Goal: Task Accomplishment & Management: Use online tool/utility

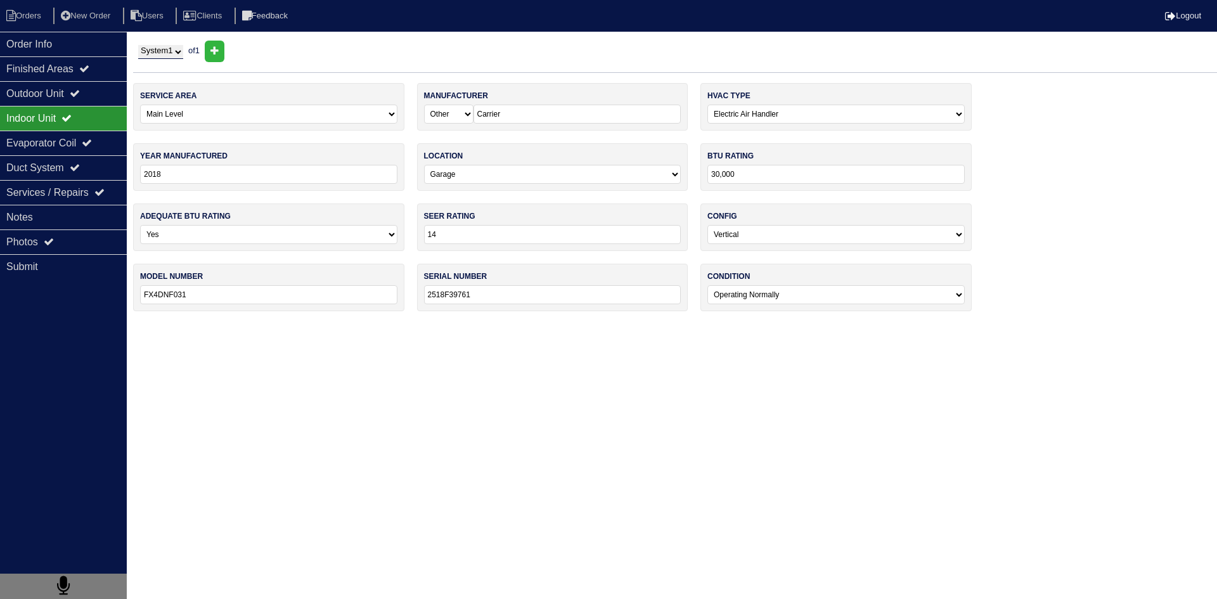
select select "0"
select select "Other"
select select "1"
select select "0"
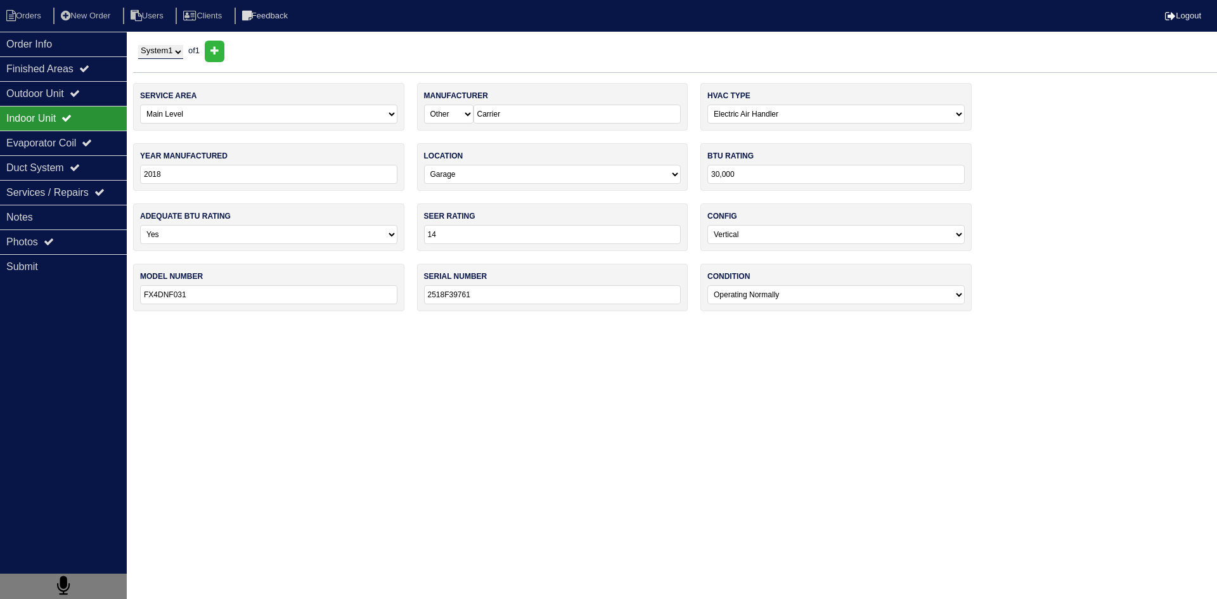
select select "0"
click at [27, 11] on li "Orders" at bounding box center [25, 16] width 51 height 17
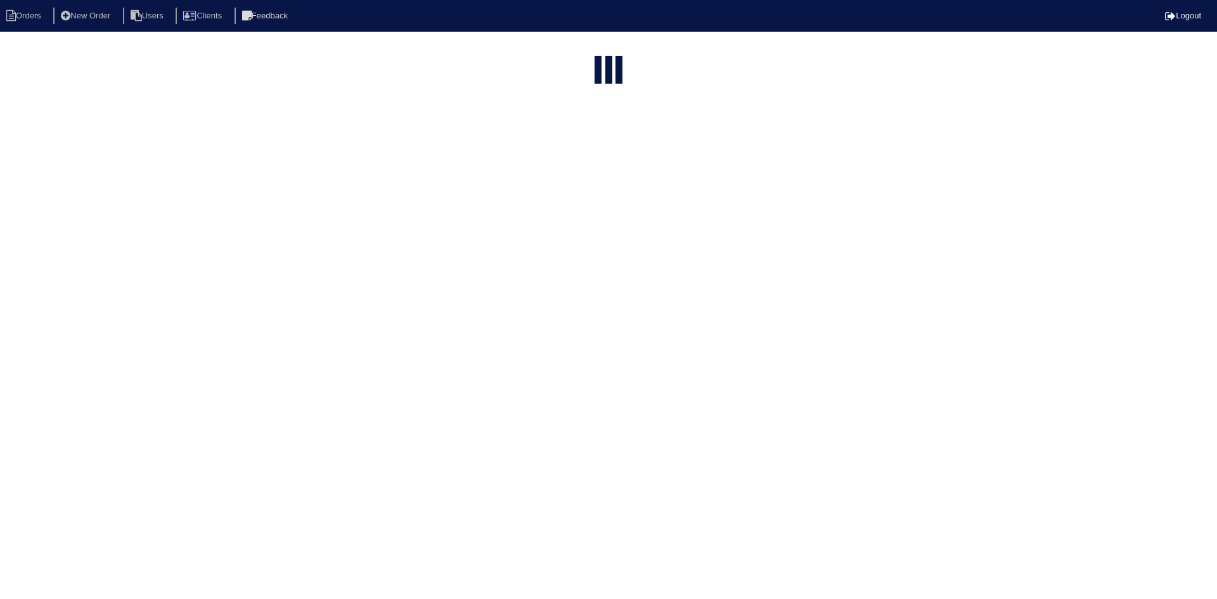
select select "15"
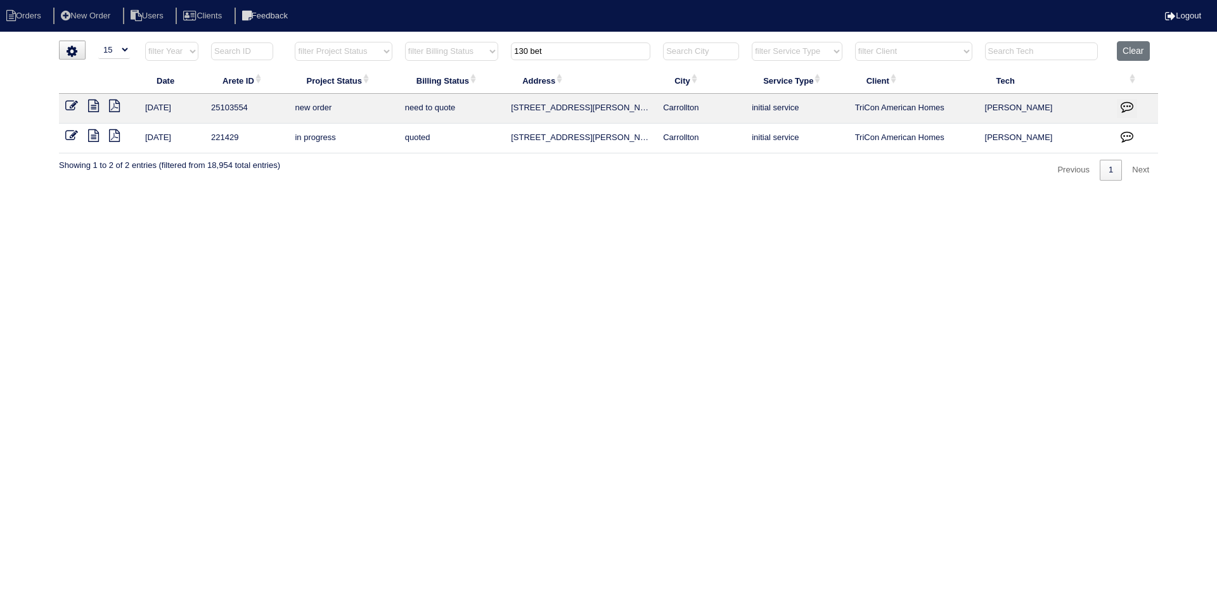
click at [571, 53] on input "130 bet" at bounding box center [580, 51] width 139 height 18
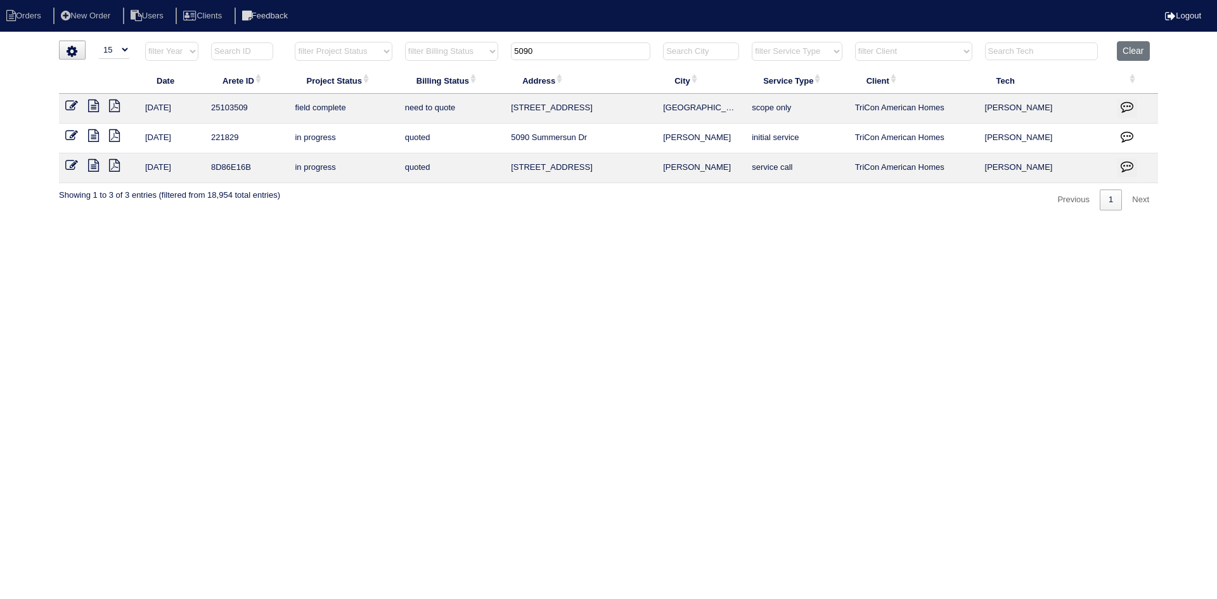
type input "5090"
click at [92, 101] on icon at bounding box center [93, 106] width 11 height 13
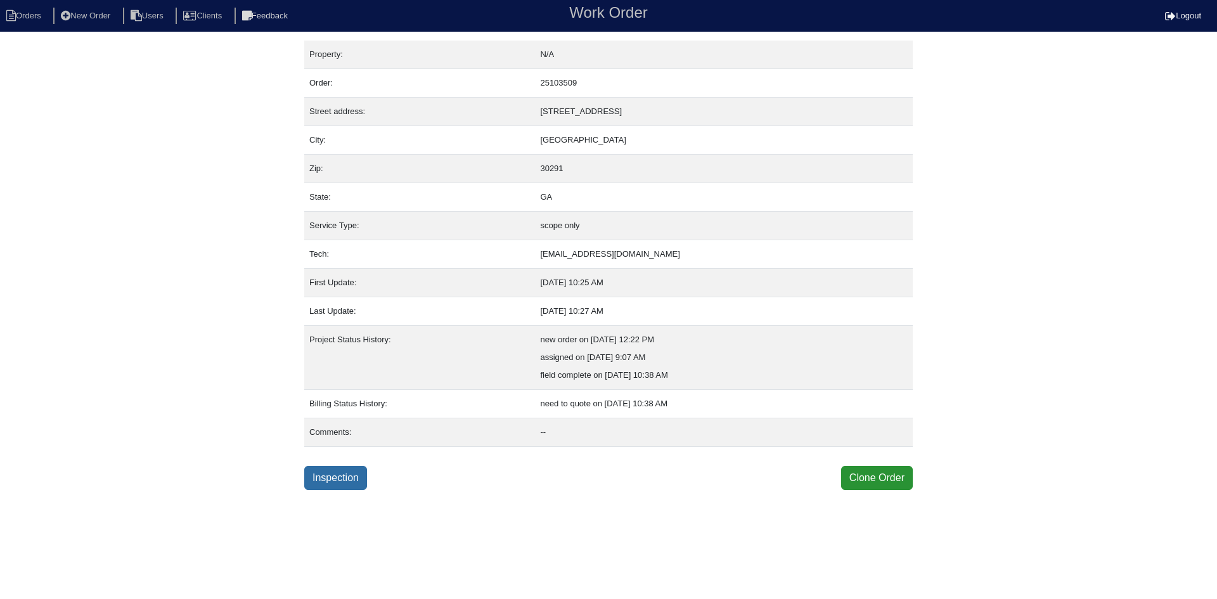
click at [328, 476] on link "Inspection" at bounding box center [335, 478] width 63 height 24
click at [347, 480] on link "Inspection" at bounding box center [335, 478] width 63 height 24
click at [330, 479] on link "Inspection" at bounding box center [335, 478] width 63 height 24
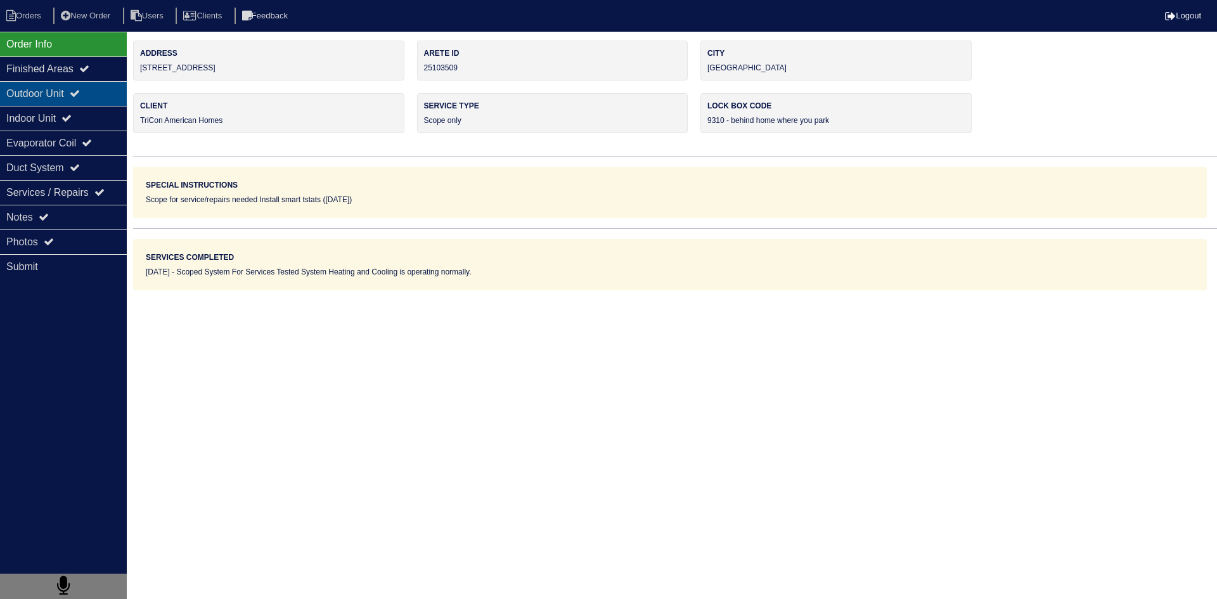
click at [34, 91] on div "Outdoor Unit" at bounding box center [63, 93] width 127 height 25
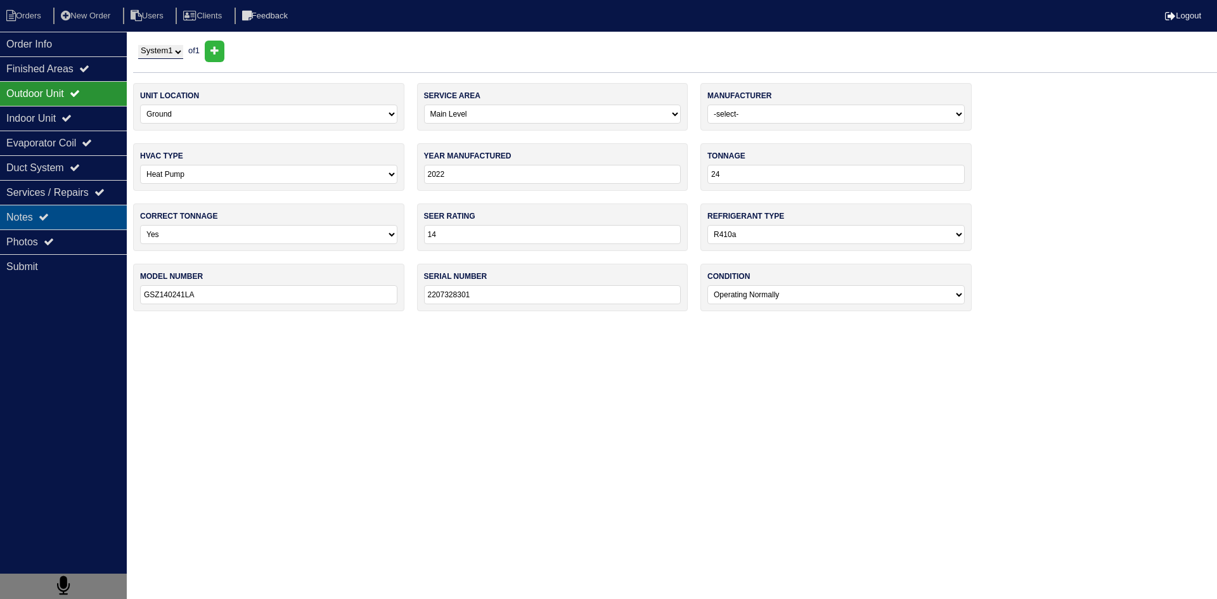
click at [76, 223] on div "Notes" at bounding box center [63, 217] width 127 height 25
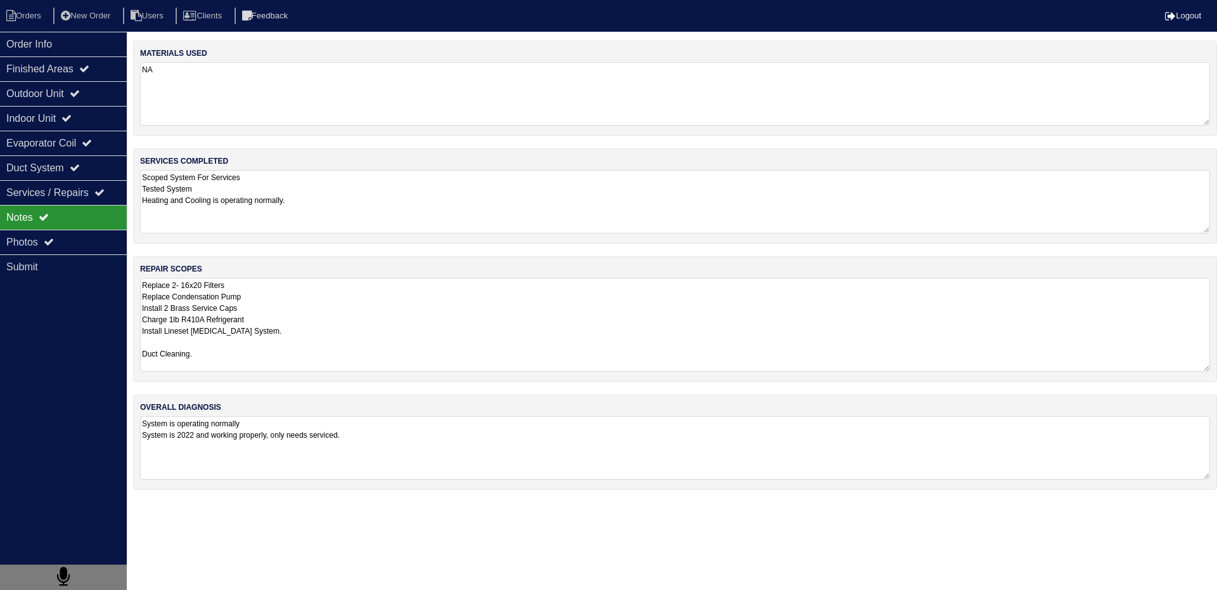
click at [295, 314] on textarea "Replace 2- 16x20 Filters Replace Condensation Pump Install 2 Brass Service Caps…" at bounding box center [675, 325] width 1070 height 94
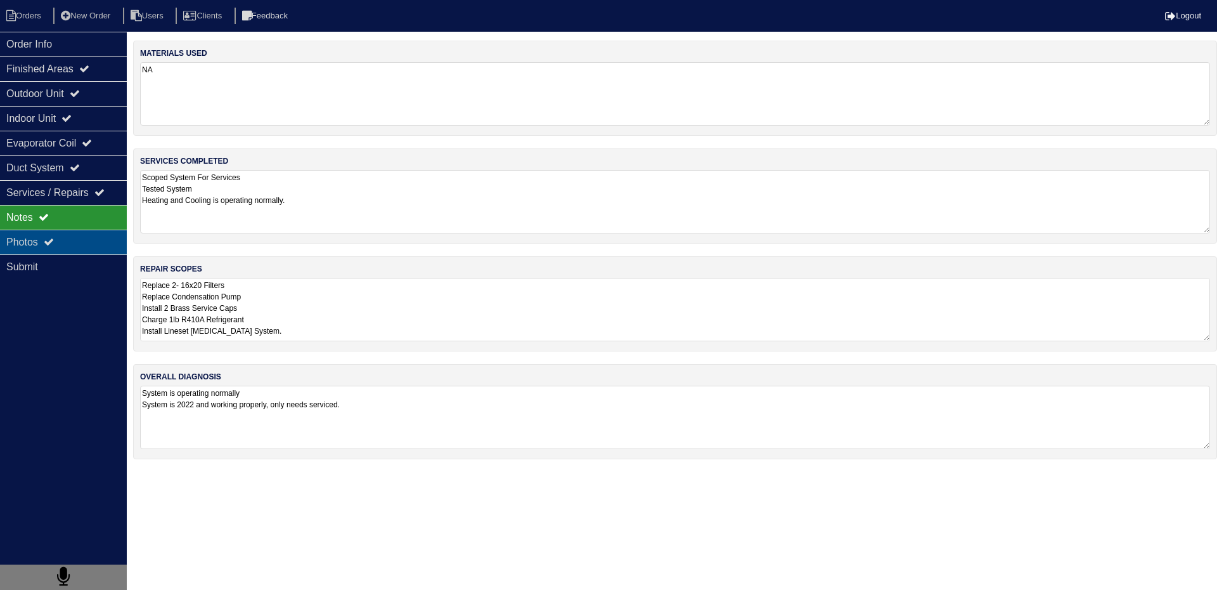
click at [81, 247] on div "Photos" at bounding box center [63, 241] width 127 height 25
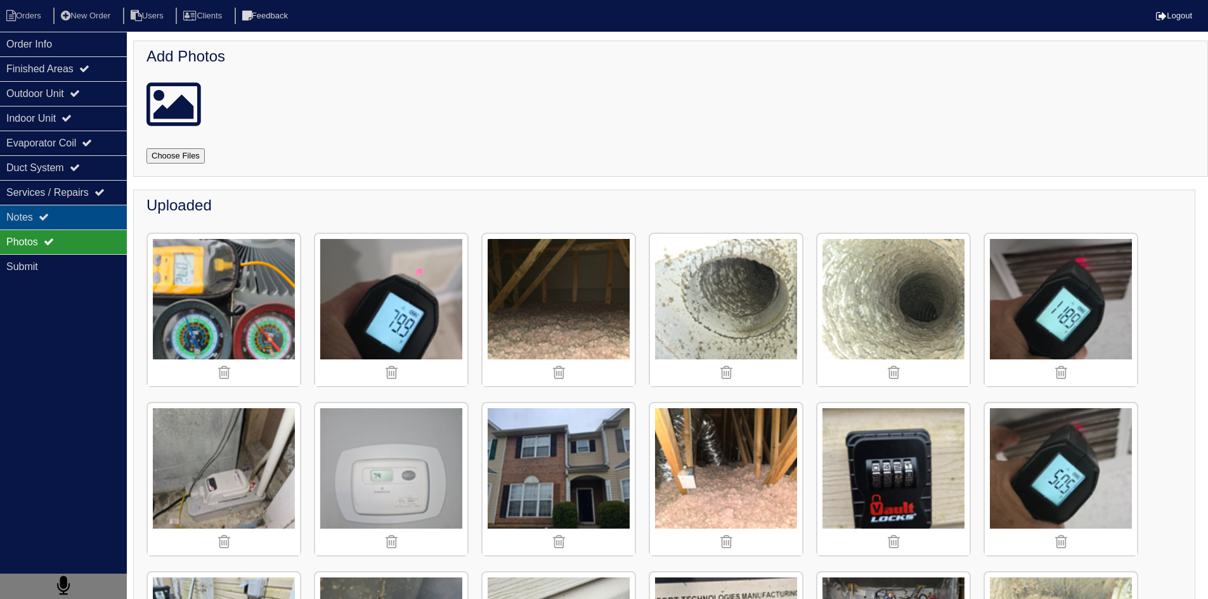
click at [59, 220] on div "Notes" at bounding box center [63, 217] width 127 height 25
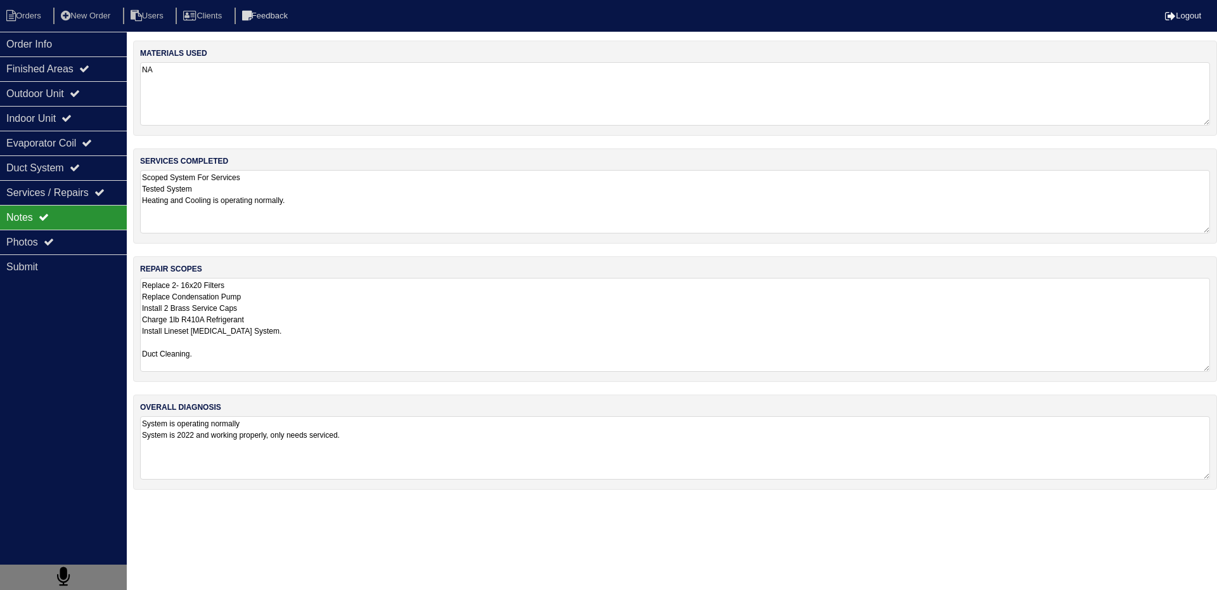
click at [313, 319] on textarea "Replace 2- 16x20 Filters Replace Condensation Pump Install 2 Brass Service Caps…" at bounding box center [675, 325] width 1070 height 94
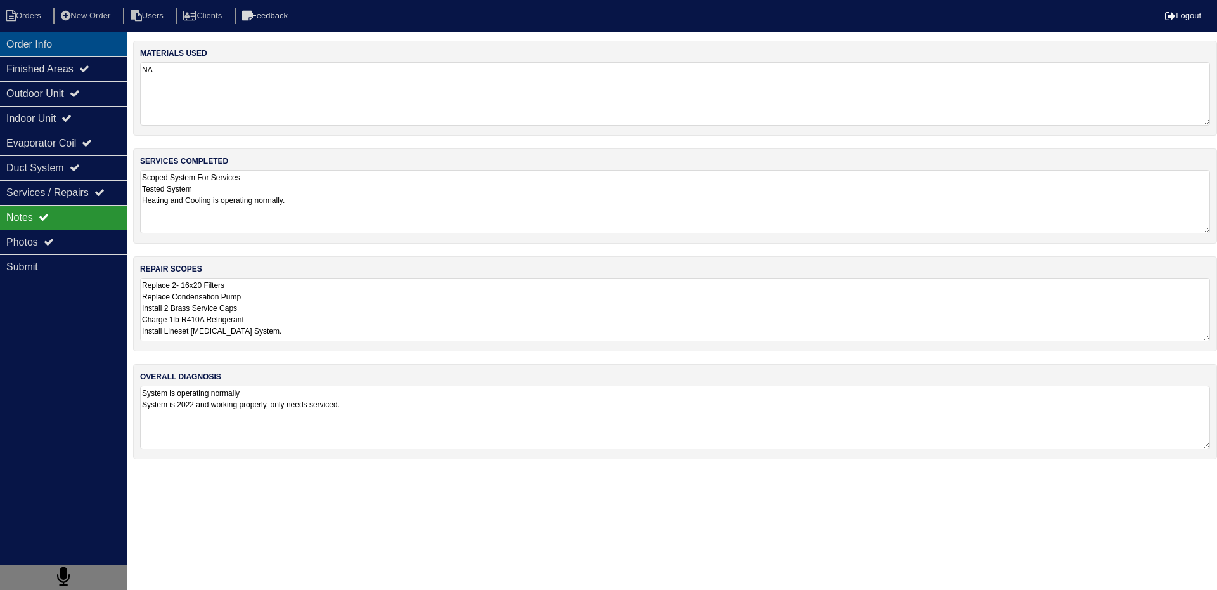
click at [74, 49] on div "Order Info" at bounding box center [63, 44] width 127 height 25
